Goal: Information Seeking & Learning: Learn about a topic

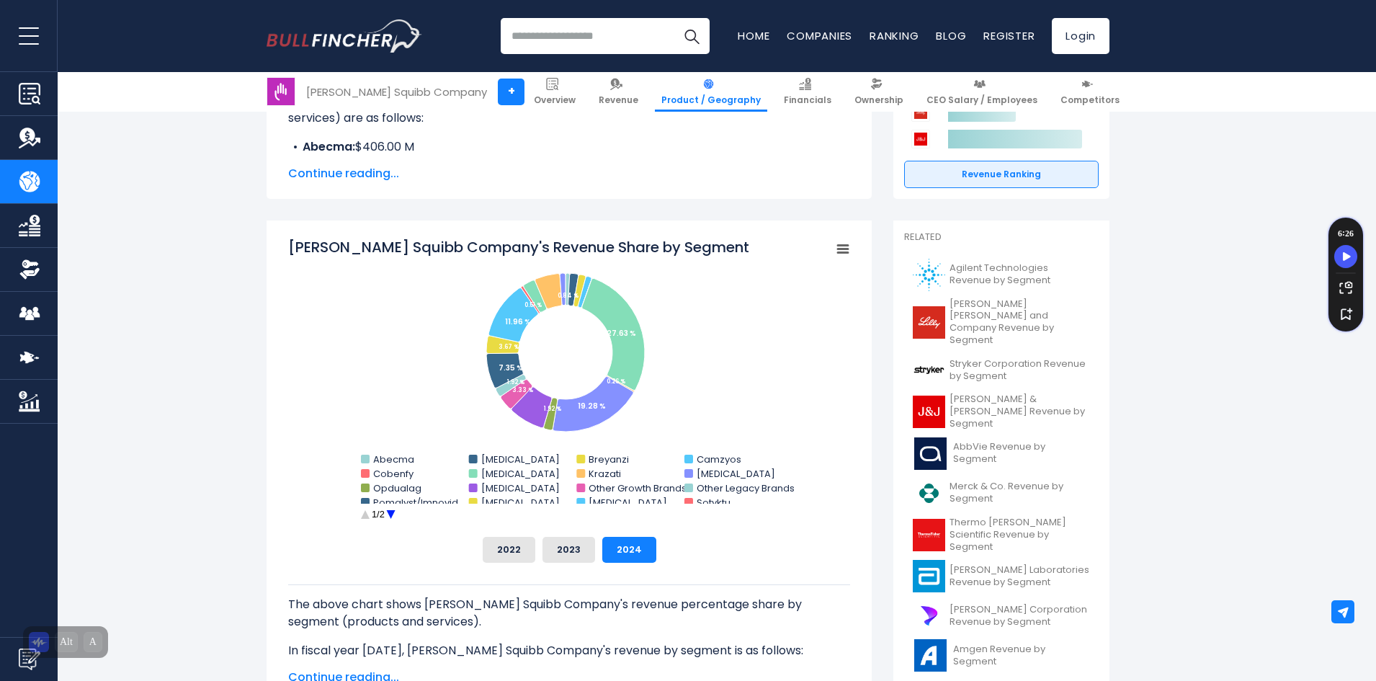
scroll to position [288, 0]
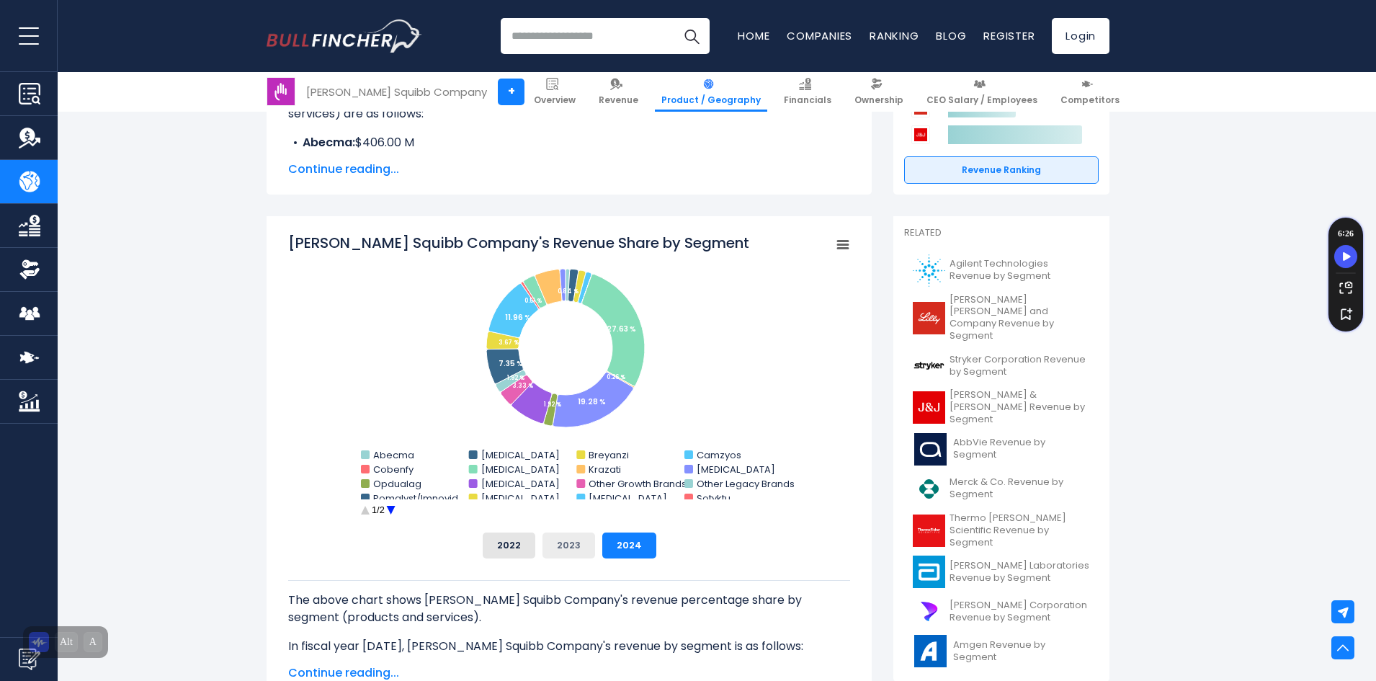
click at [573, 550] on button "2023" at bounding box center [568, 545] width 53 height 26
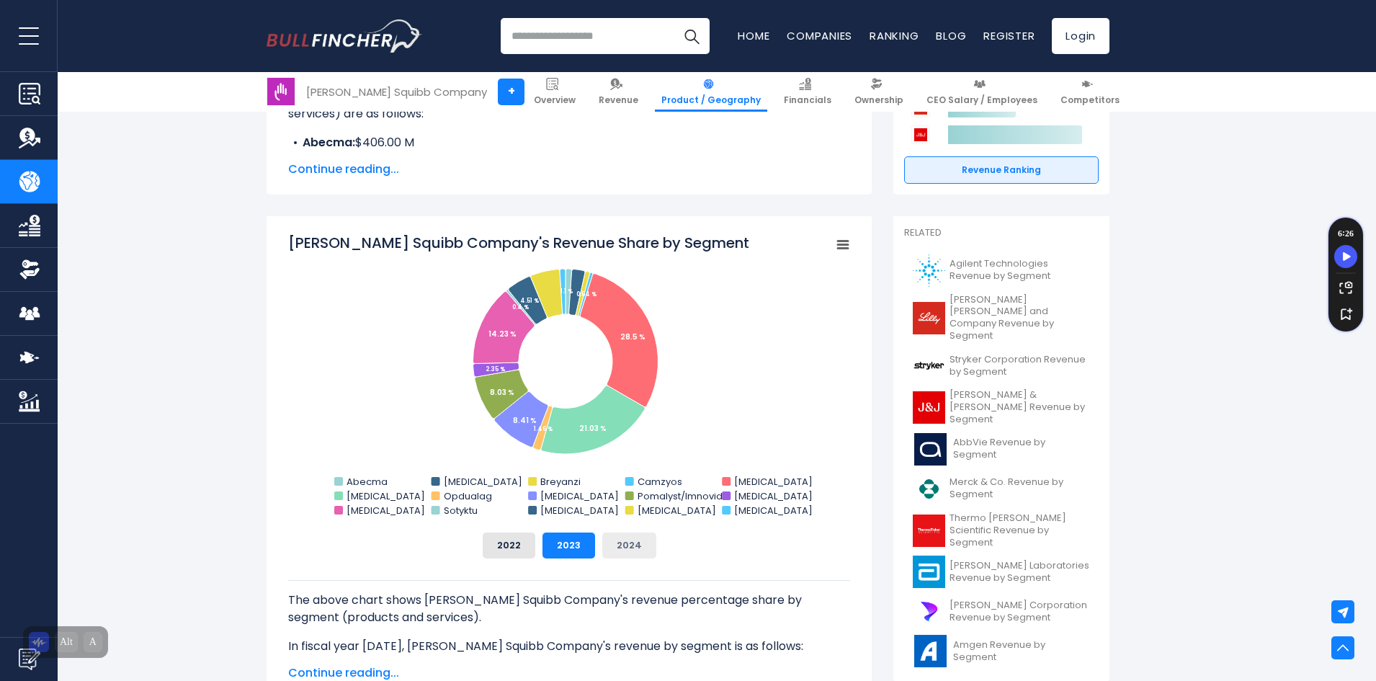
click at [617, 539] on button "2024" at bounding box center [629, 545] width 54 height 26
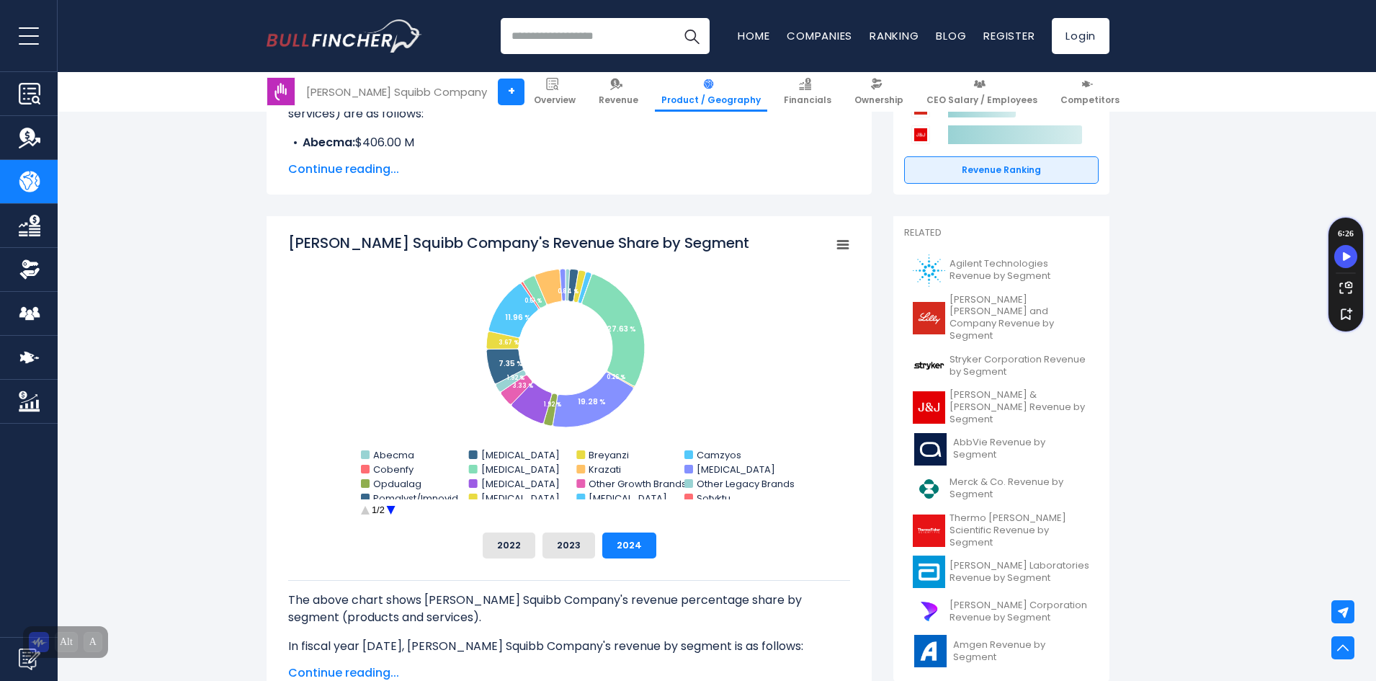
click at [837, 524] on div "[PERSON_NAME] Squibb Company's Revenue Share by Segment Created with Highcharts…" at bounding box center [569, 396] width 562 height 326
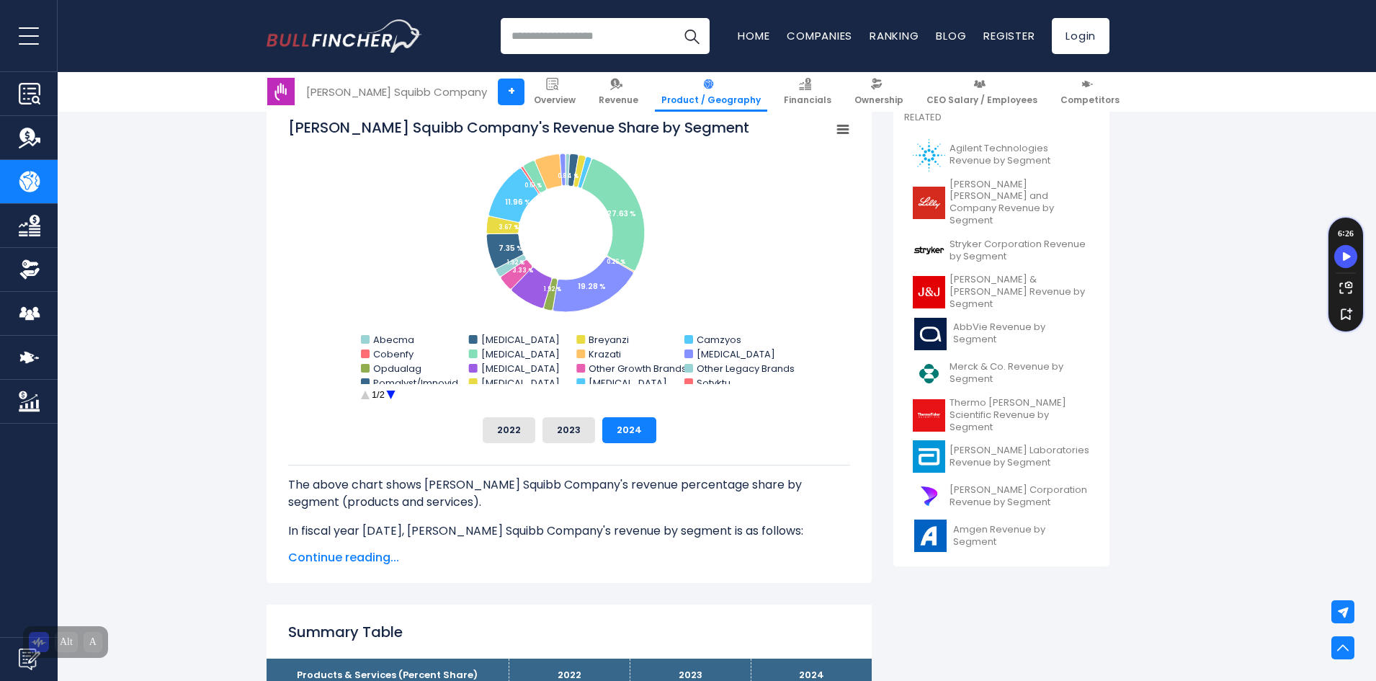
scroll to position [2716, 0]
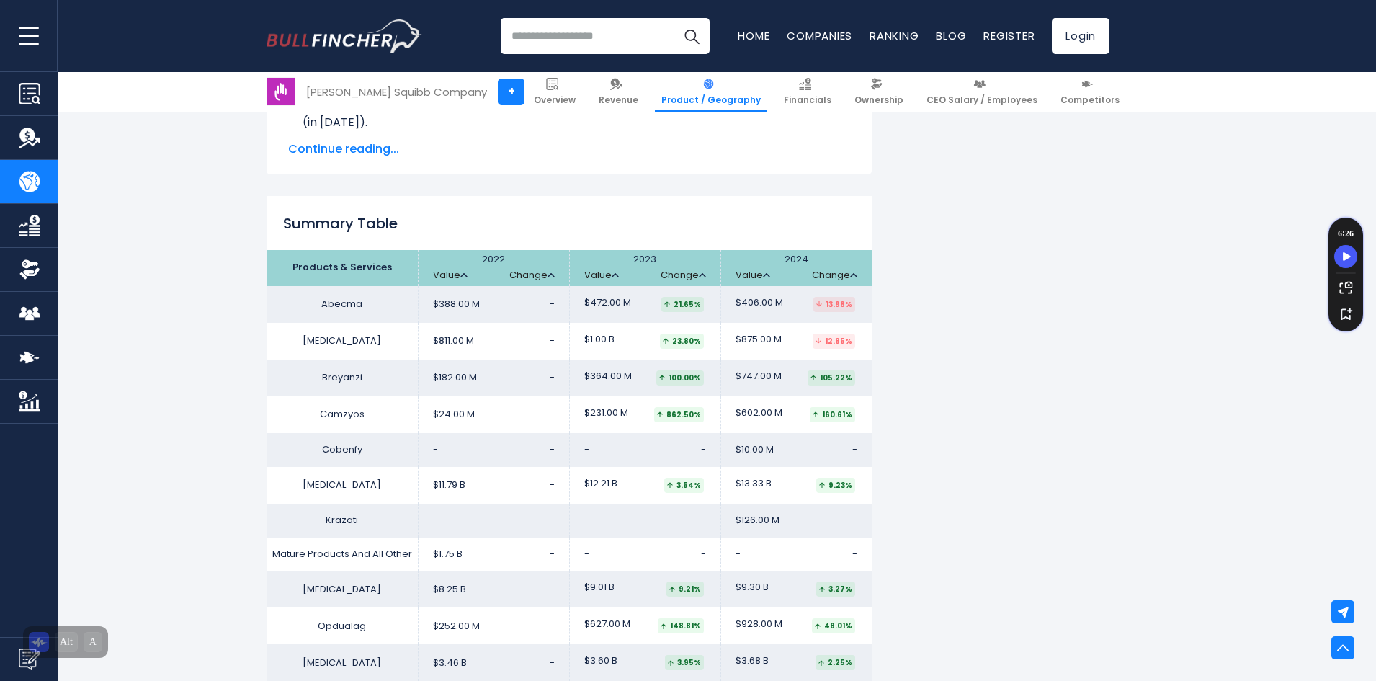
drag, startPoint x: 506, startPoint y: 260, endPoint x: 480, endPoint y: 260, distance: 25.9
click at [480, 260] on th "2022 Value Change" at bounding box center [493, 268] width 151 height 36
click at [475, 343] on td "$811.00 M -" at bounding box center [493, 341] width 151 height 37
drag, startPoint x: 580, startPoint y: 341, endPoint x: 633, endPoint y: 343, distance: 52.6
click at [613, 343] on td "$1.00 B 23.80%" at bounding box center [644, 341] width 151 height 37
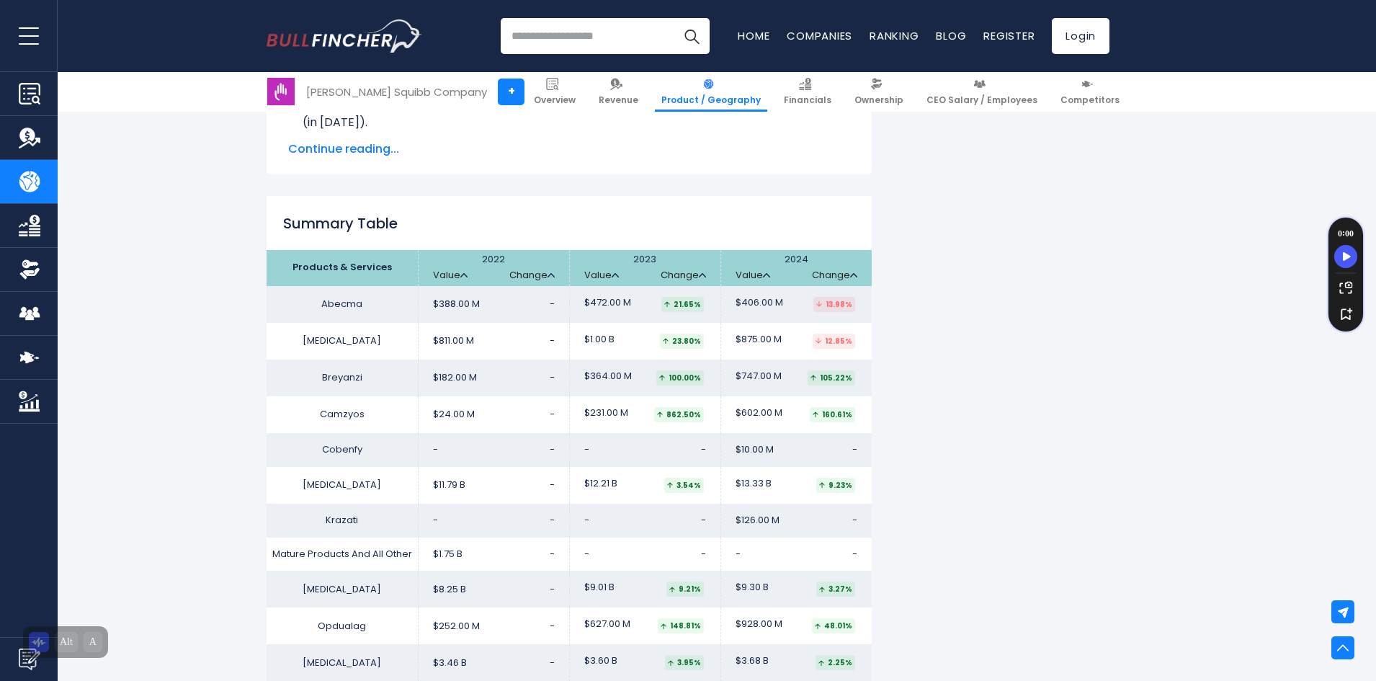
drag, startPoint x: 735, startPoint y: 341, endPoint x: 786, endPoint y: 342, distance: 51.1
click at [786, 342] on td "$875.00 M 12.85%" at bounding box center [795, 341] width 151 height 37
